Goal: Browse casually

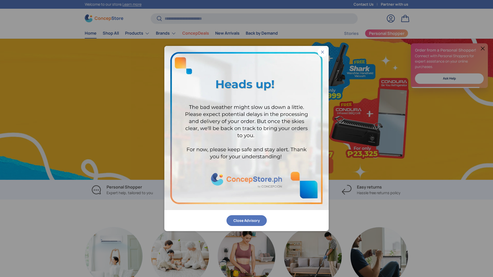
scroll to position [0, 493]
